Goal: Information Seeking & Learning: Learn about a topic

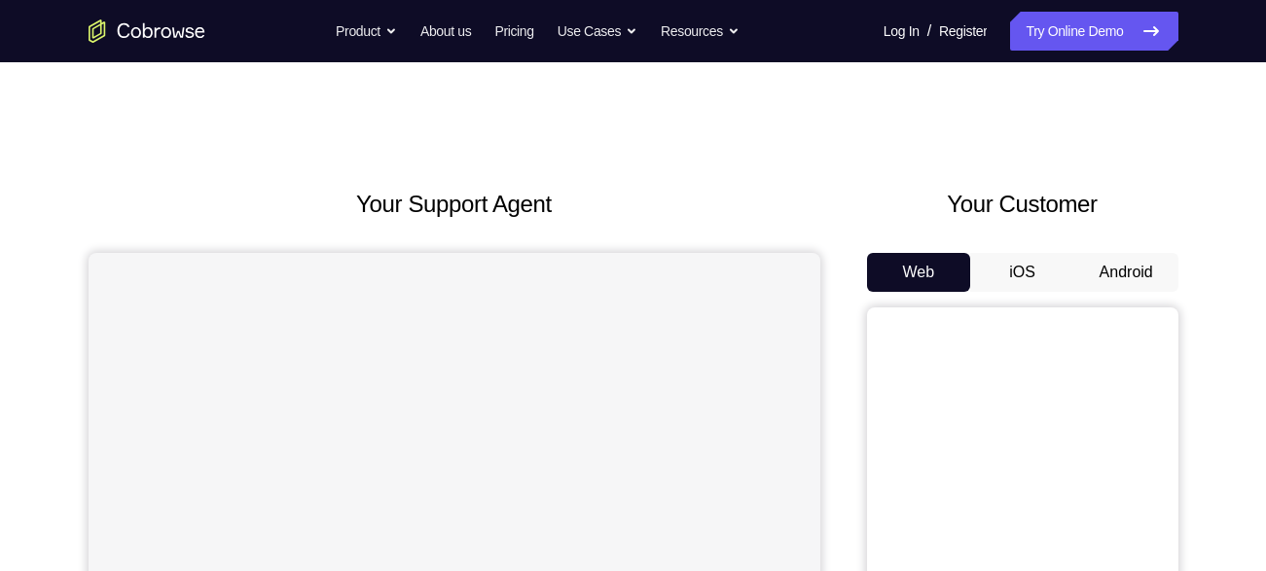
click at [1125, 277] on button "Android" at bounding box center [1126, 272] width 104 height 39
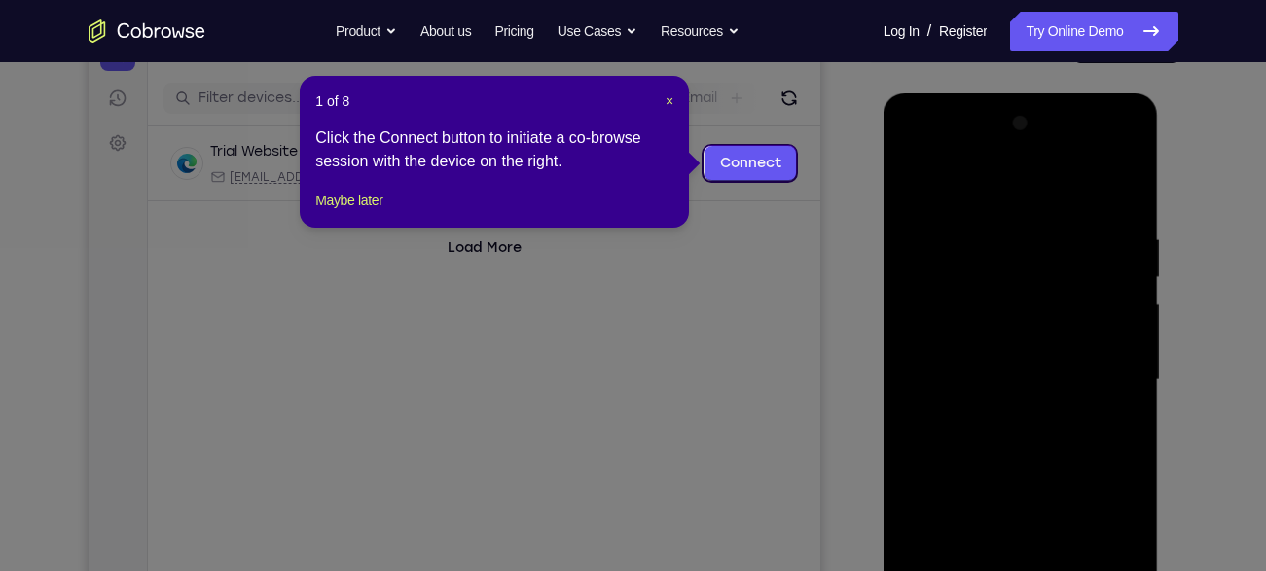
scroll to position [230, 0]
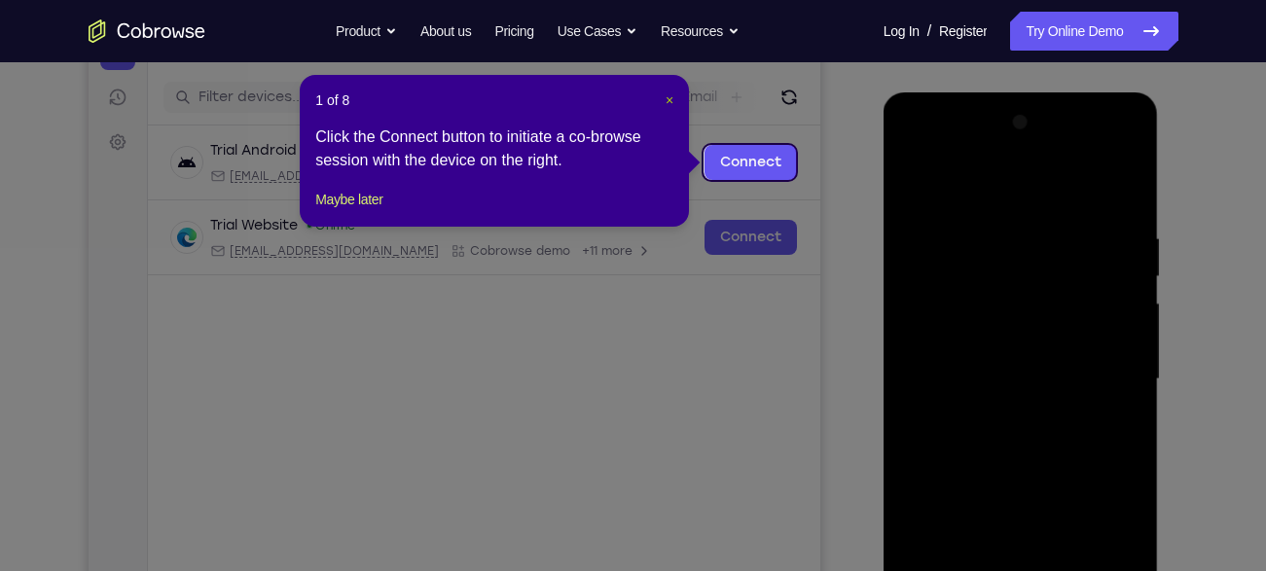
click at [669, 93] on span "×" at bounding box center [669, 100] width 8 height 16
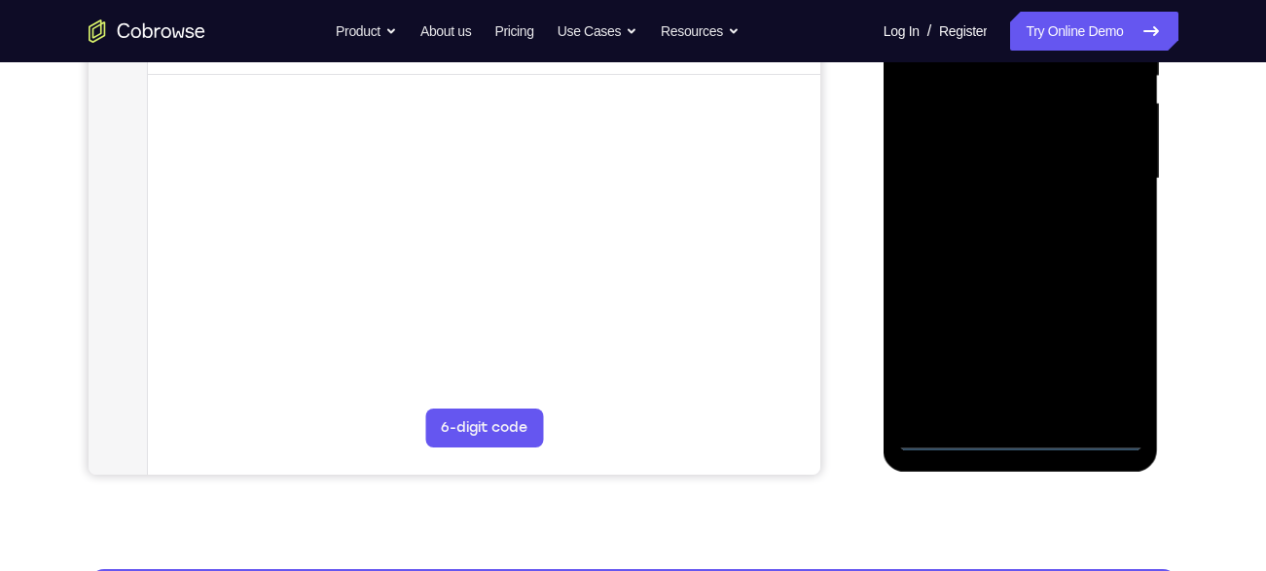
scroll to position [435, 0]
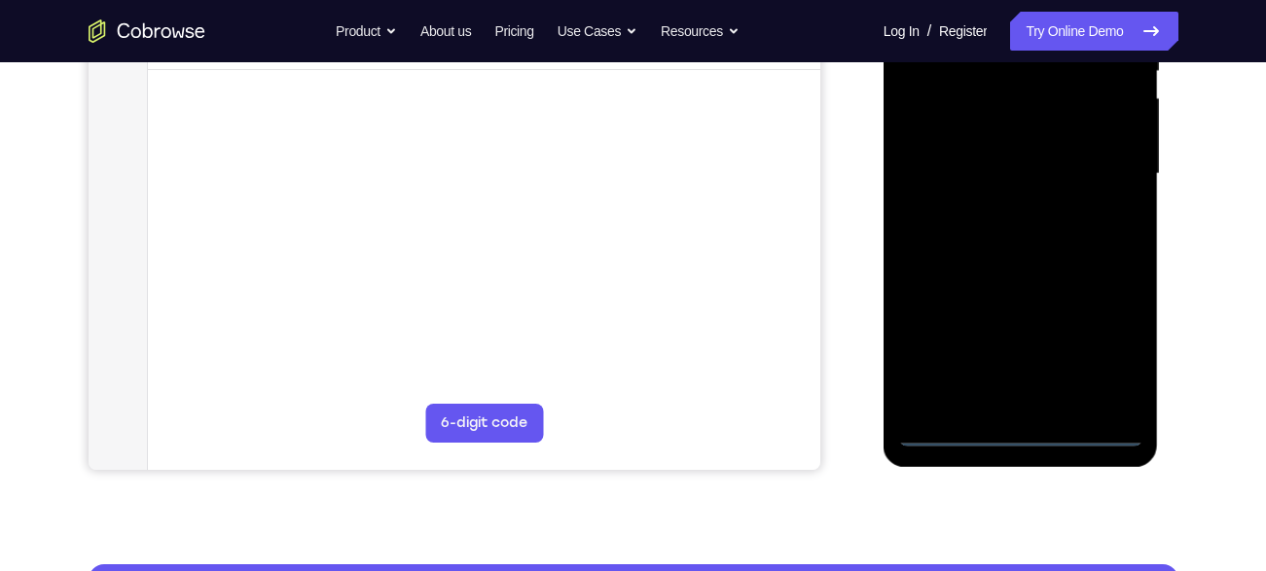
click at [1016, 428] on div at bounding box center [1020, 174] width 245 height 545
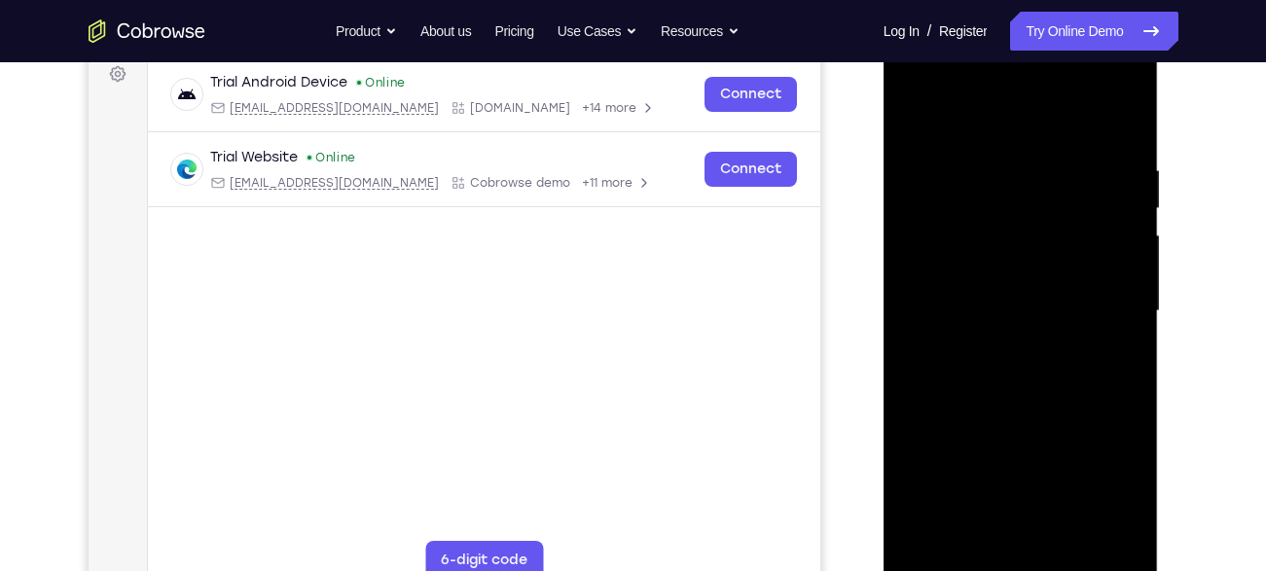
scroll to position [295, 0]
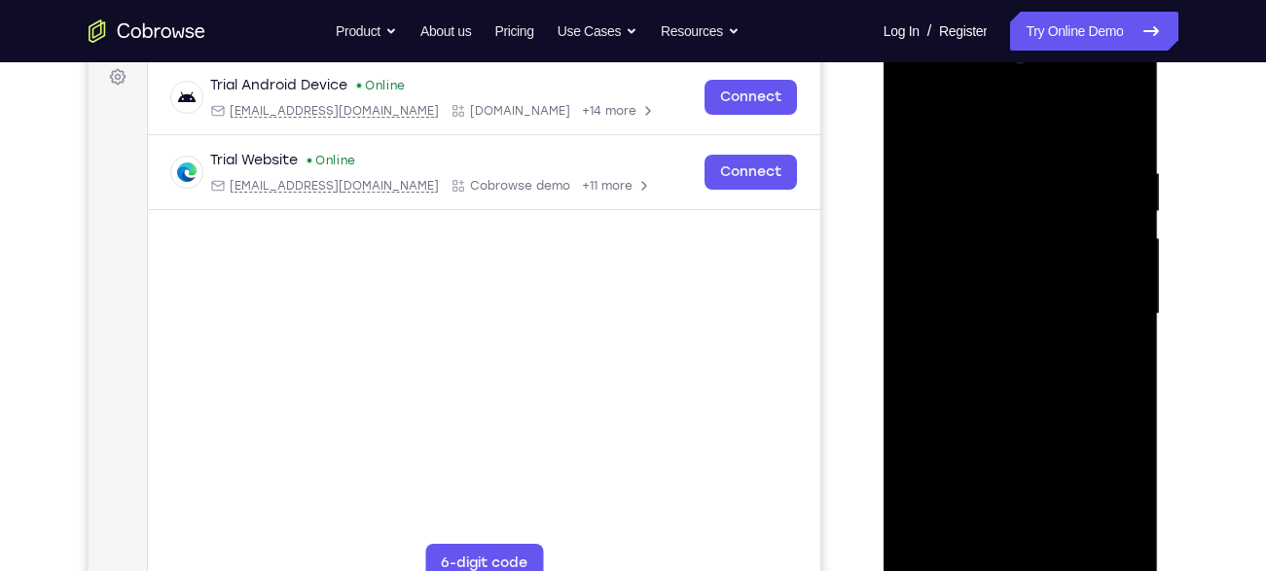
click at [1105, 478] on div at bounding box center [1020, 314] width 245 height 545
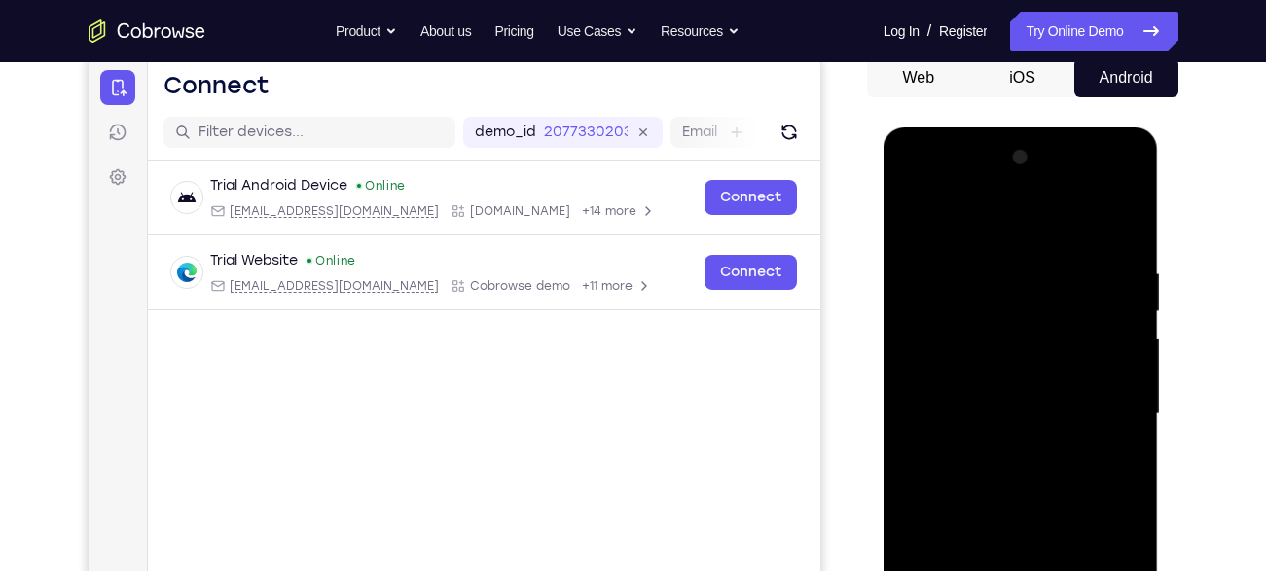
scroll to position [184, 0]
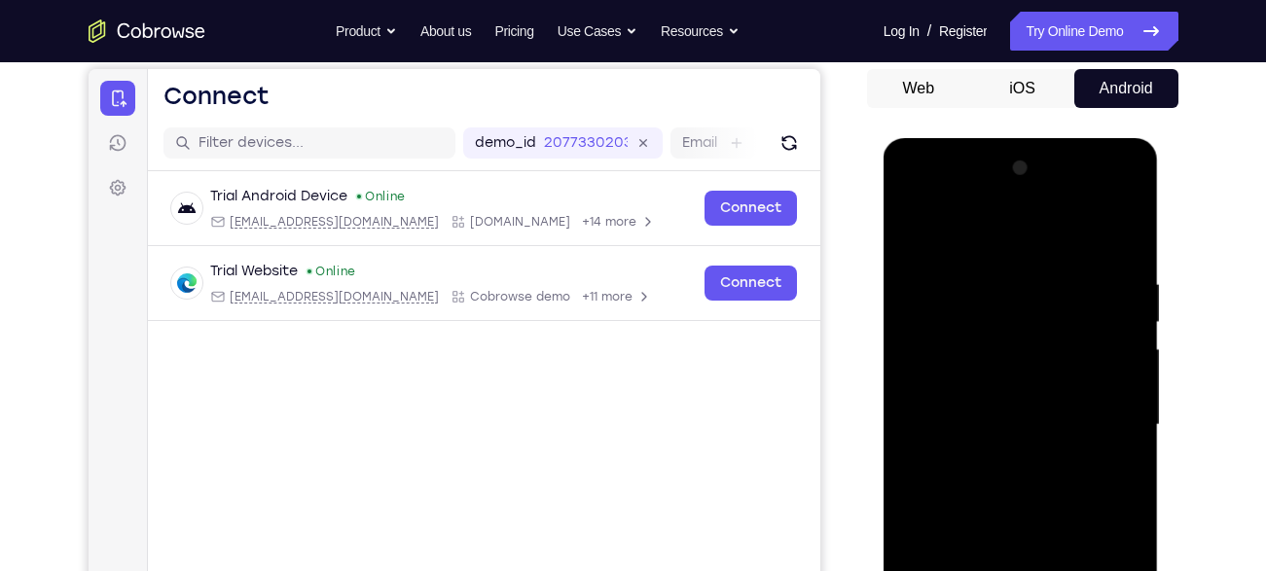
click at [994, 237] on div at bounding box center [1020, 425] width 245 height 545
click at [1092, 426] on div at bounding box center [1020, 425] width 245 height 545
click at [998, 457] on div at bounding box center [1020, 425] width 245 height 545
click at [971, 402] on div at bounding box center [1020, 425] width 245 height 545
click at [981, 386] on div at bounding box center [1020, 425] width 245 height 545
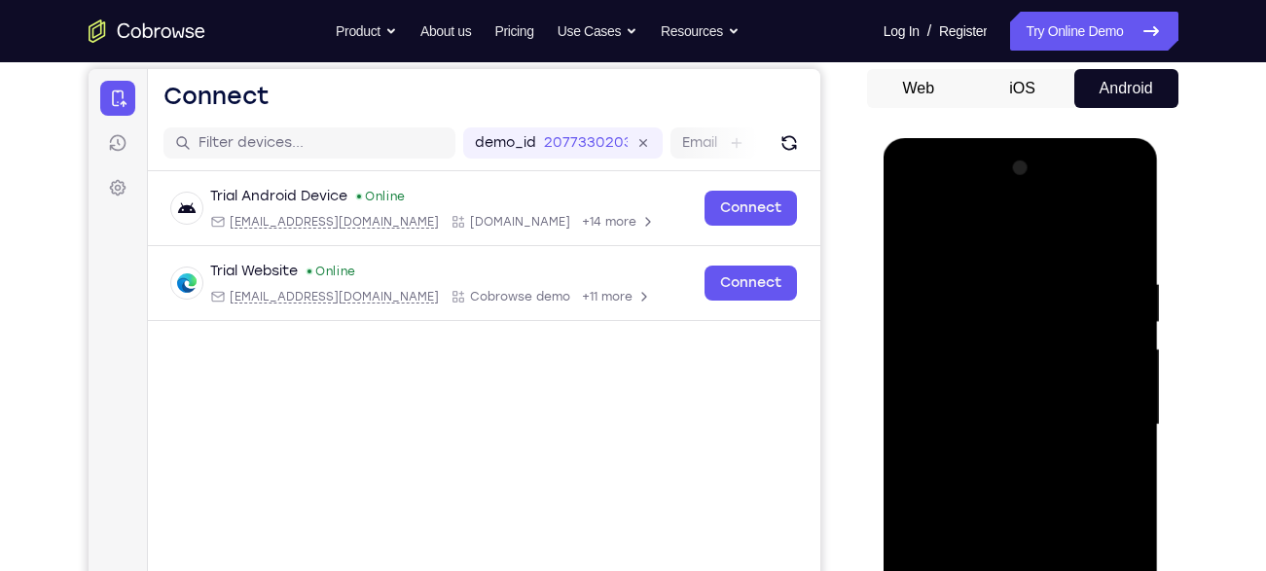
click at [1009, 424] on div at bounding box center [1020, 425] width 245 height 545
click at [1015, 478] on div at bounding box center [1020, 425] width 245 height 545
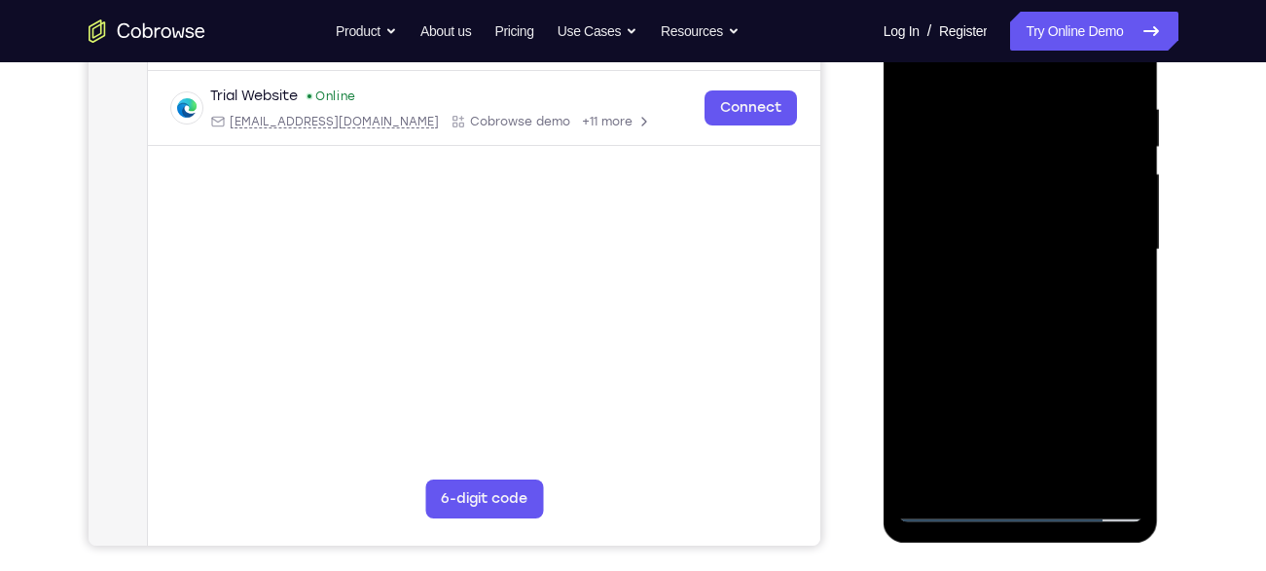
scroll to position [356, 0]
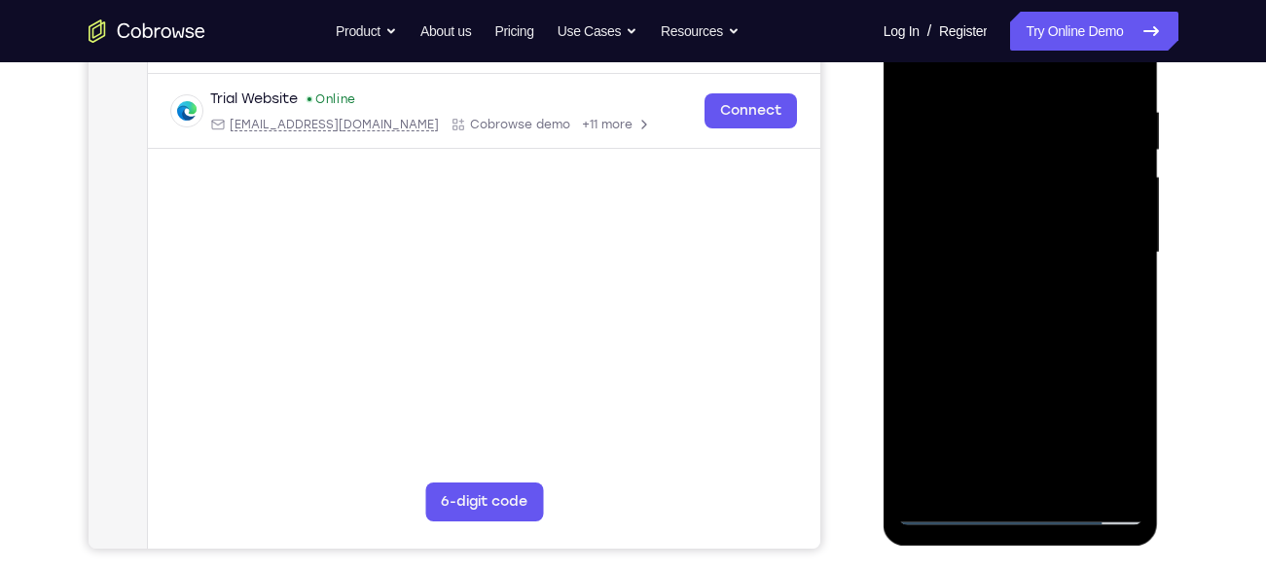
click at [1014, 317] on div at bounding box center [1020, 253] width 245 height 545
click at [1029, 297] on div at bounding box center [1020, 253] width 245 height 545
click at [1022, 280] on div at bounding box center [1020, 253] width 245 height 545
click at [1042, 258] on div at bounding box center [1020, 253] width 245 height 545
click at [1062, 309] on div at bounding box center [1020, 253] width 245 height 545
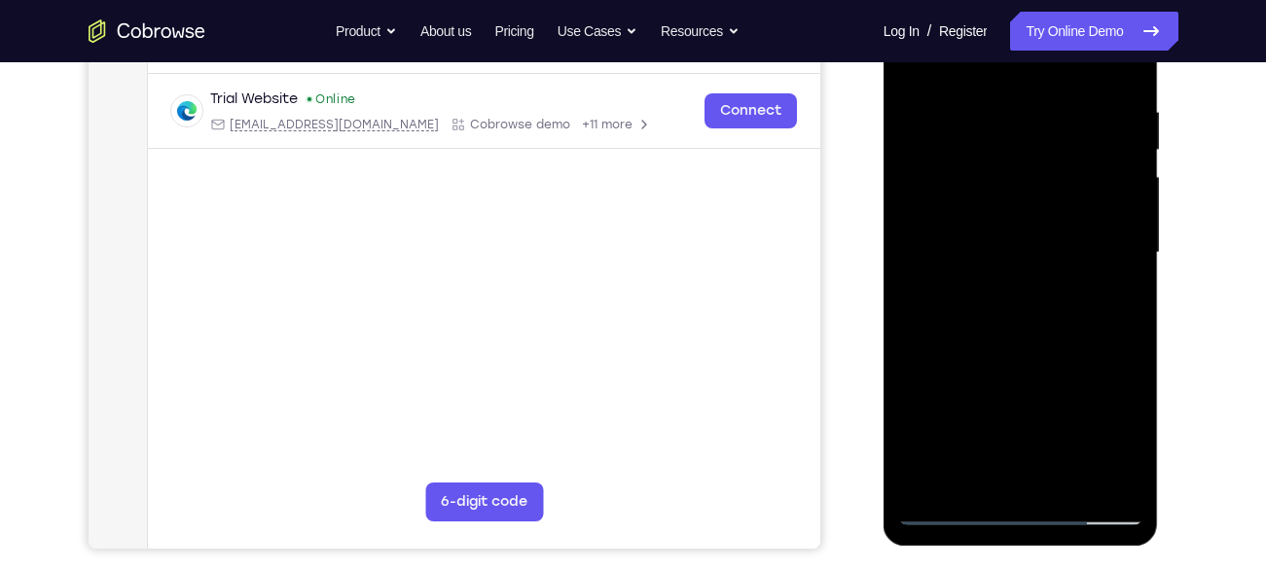
click at [992, 274] on div at bounding box center [1020, 253] width 245 height 545
click at [970, 255] on div at bounding box center [1020, 253] width 245 height 545
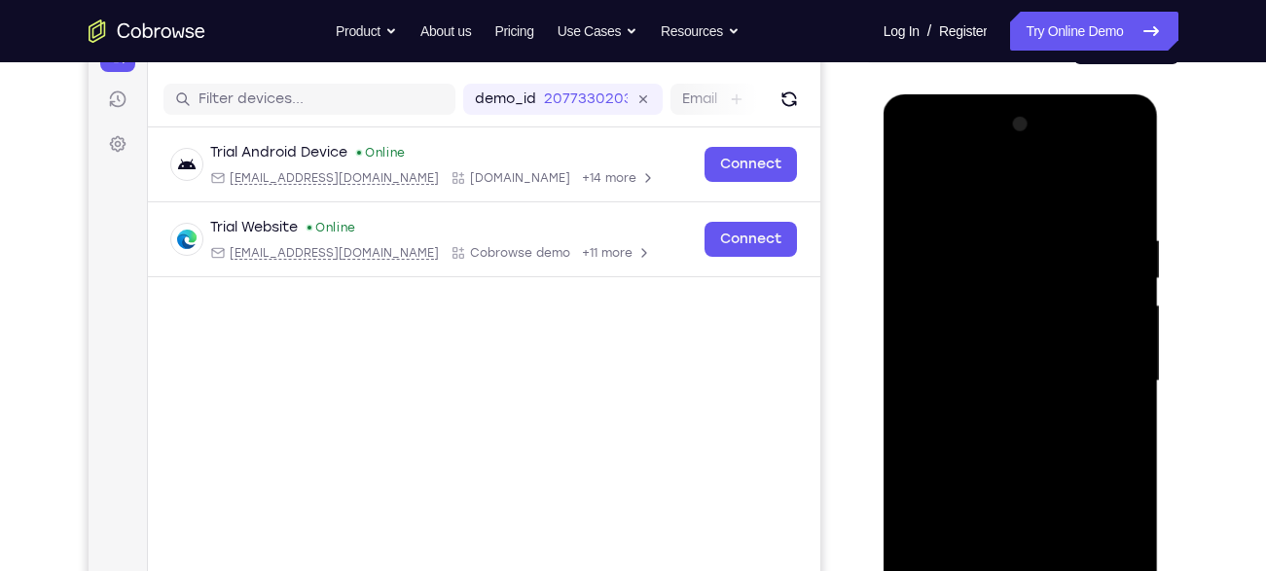
scroll to position [227, 0]
click at [1034, 440] on div at bounding box center [1020, 382] width 245 height 545
